Goal: Task Accomplishment & Management: Manage account settings

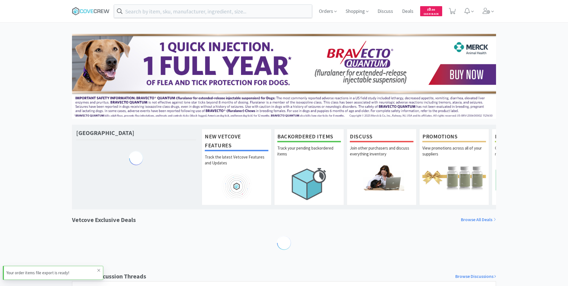
click at [98, 269] on icon at bounding box center [98, 270] width 3 height 4
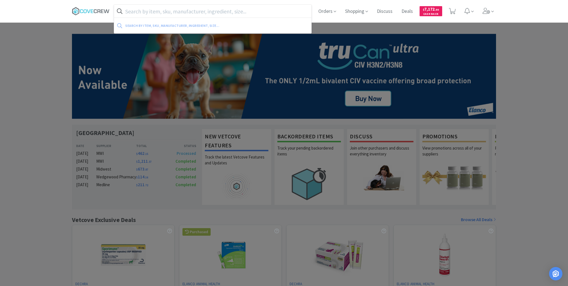
click at [163, 11] on input "text" at bounding box center [212, 11] width 197 height 13
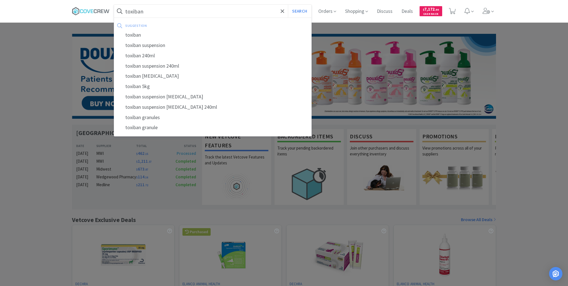
type input "toxiban"
click at [288, 5] on button "Search" at bounding box center [299, 11] width 23 height 13
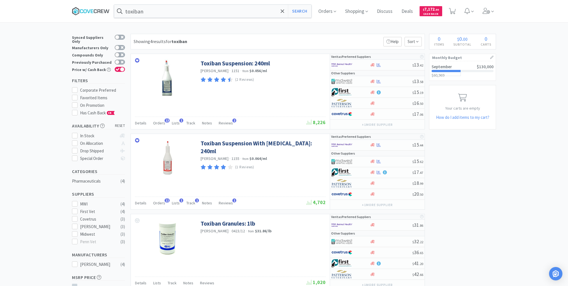
click at [96, 11] on icon at bounding box center [91, 11] width 38 height 8
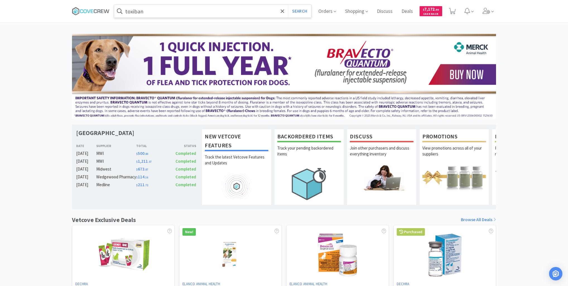
click at [160, 12] on input "toxiban" at bounding box center [212, 11] width 197 height 13
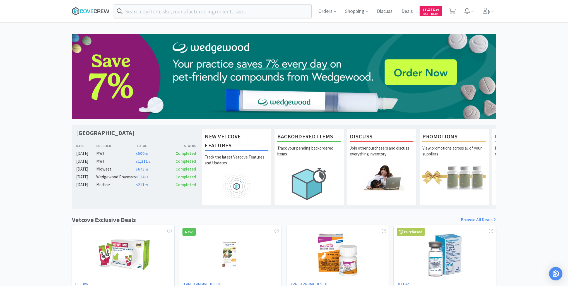
click at [87, 9] on icon at bounding box center [91, 11] width 38 height 8
click at [97, 10] on icon at bounding box center [91, 11] width 38 height 8
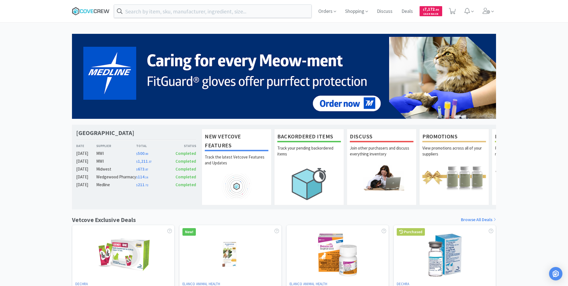
click at [93, 13] on icon at bounding box center [92, 11] width 3 height 4
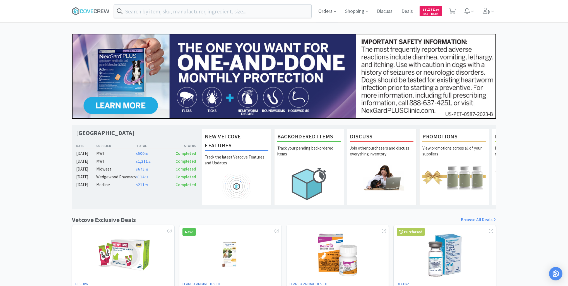
click at [331, 12] on span "Orders" at bounding box center [327, 11] width 22 height 22
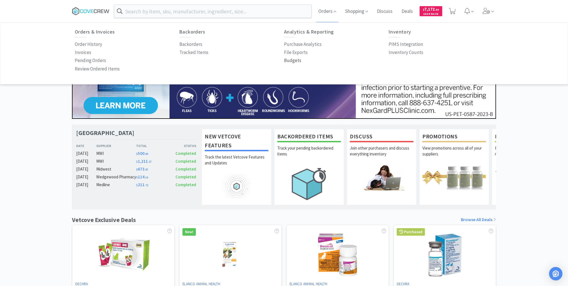
click at [295, 60] on p "Budgets" at bounding box center [292, 61] width 17 height 8
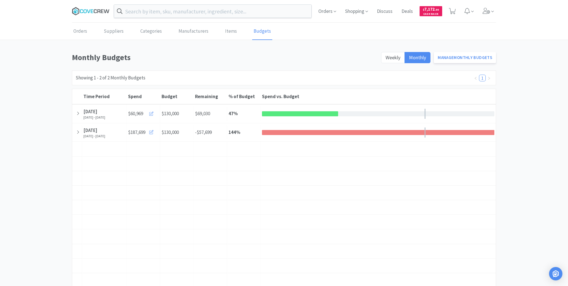
click at [107, 11] on icon at bounding box center [107, 11] width 6 height 4
